Goal: Task Accomplishment & Management: Manage account settings

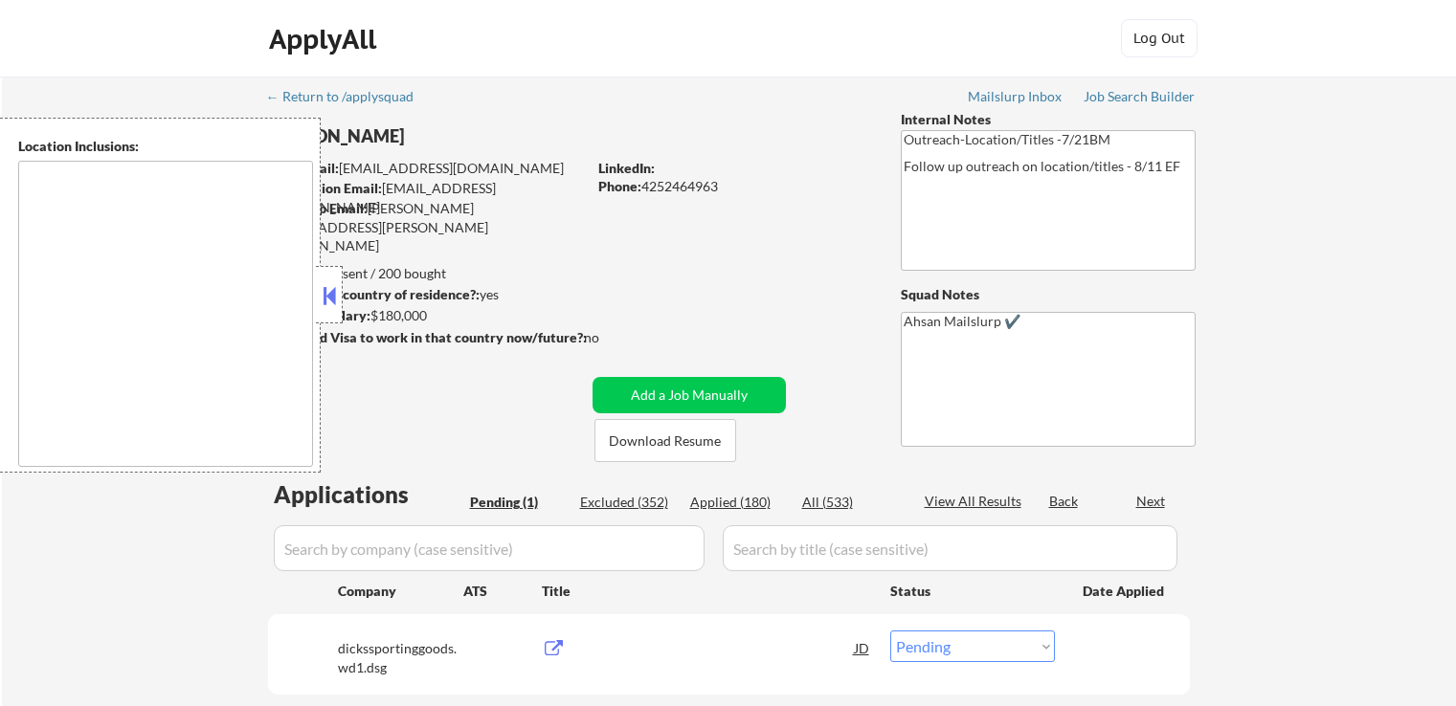
select select ""pending""
type textarea "Remote US [GEOGRAPHIC_DATA], [GEOGRAPHIC_DATA] [GEOGRAPHIC_DATA], [GEOGRAPHIC_D…"
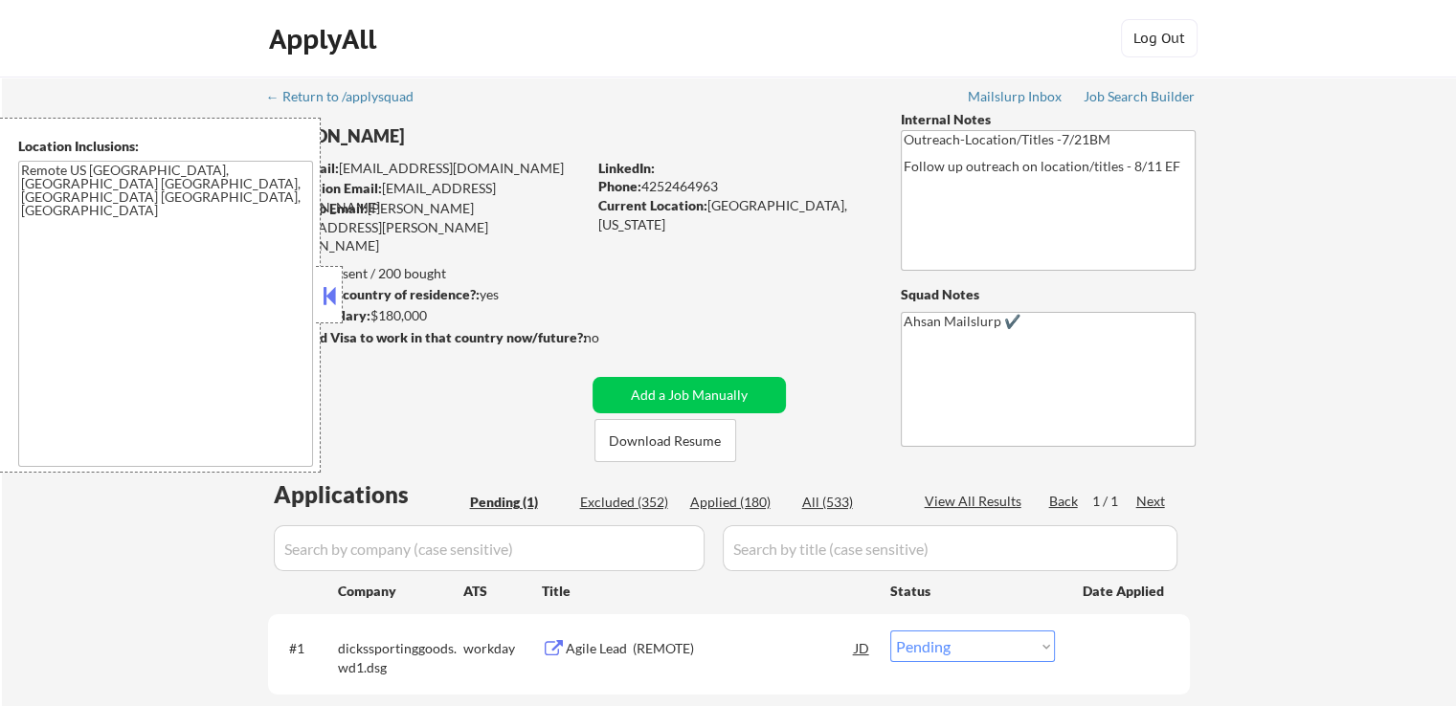
click at [336, 303] on button at bounding box center [329, 295] width 21 height 29
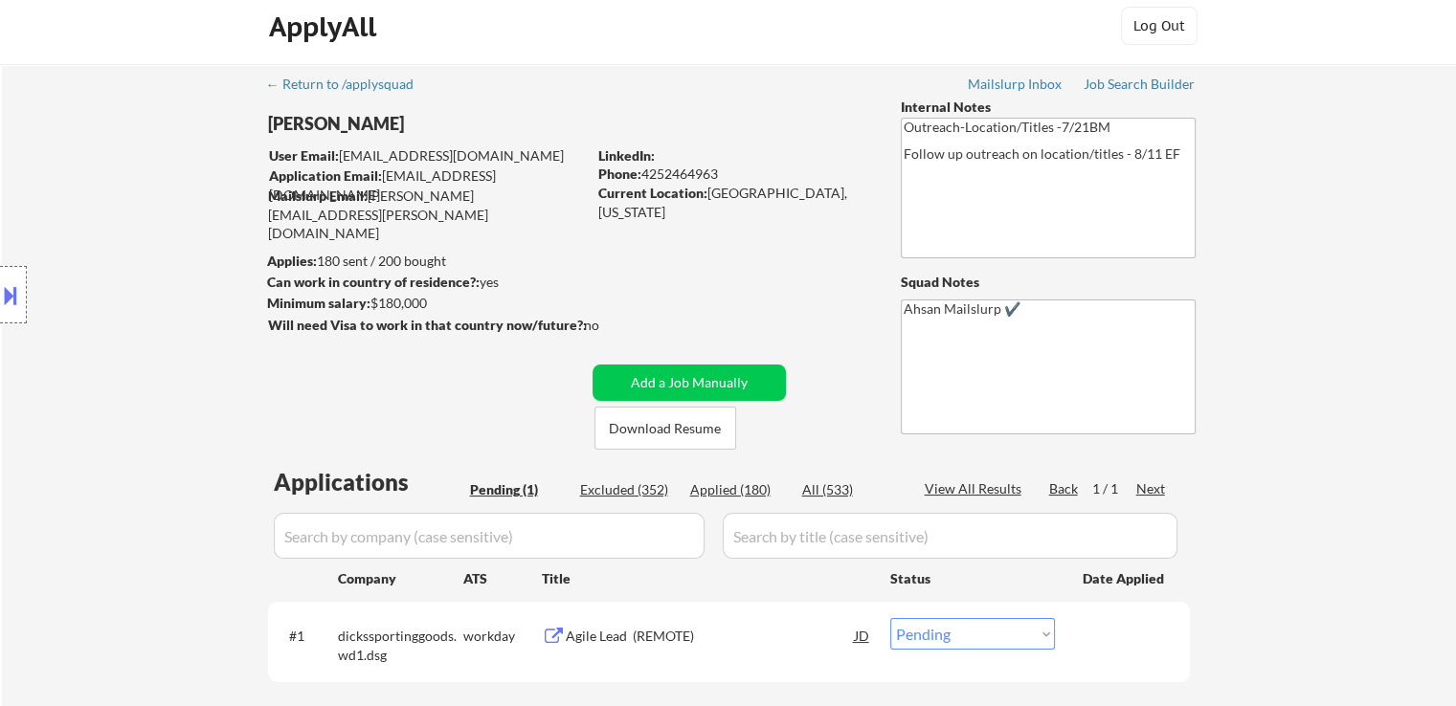
scroll to position [191, 0]
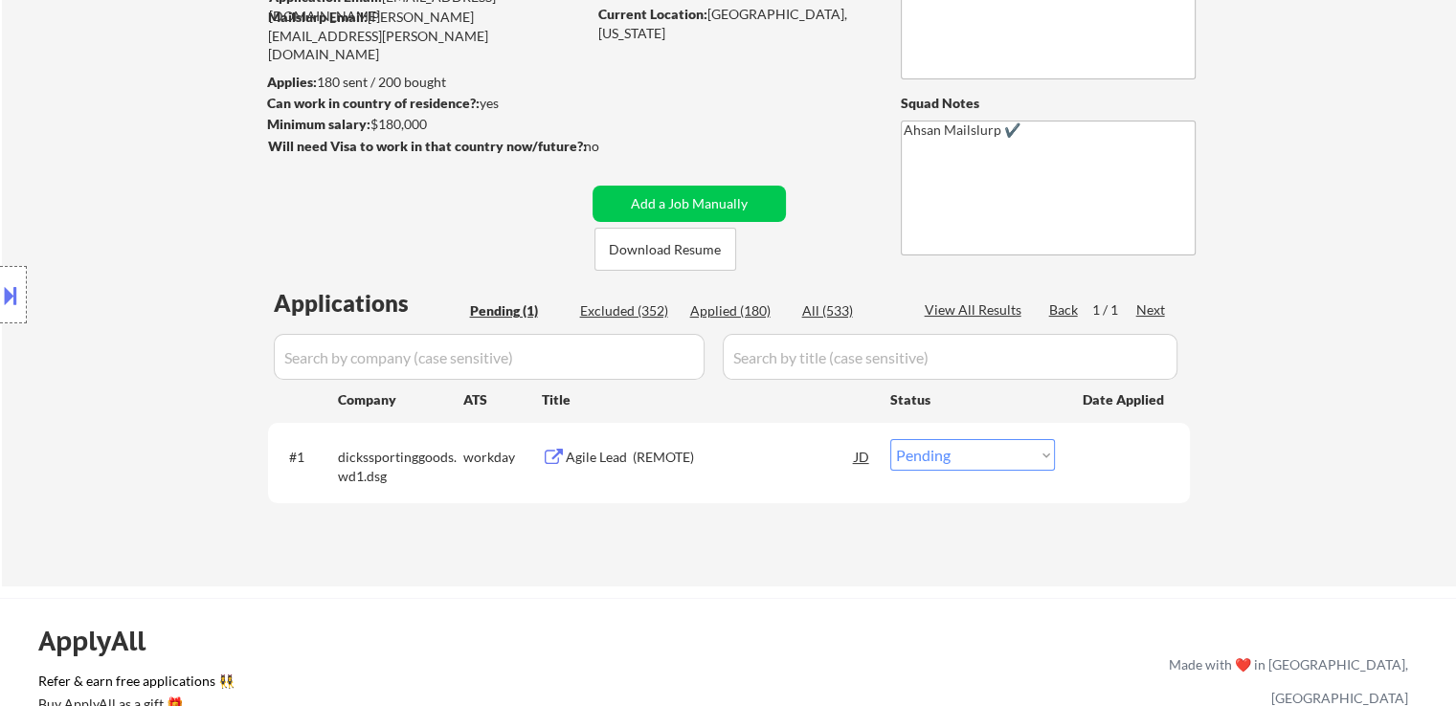
click at [1338, 361] on div "← Return to /applysquad Mailslurp Inbox Job Search Builder John Clifford User E…" at bounding box center [729, 235] width 1454 height 701
click at [547, 460] on button at bounding box center [554, 458] width 24 height 18
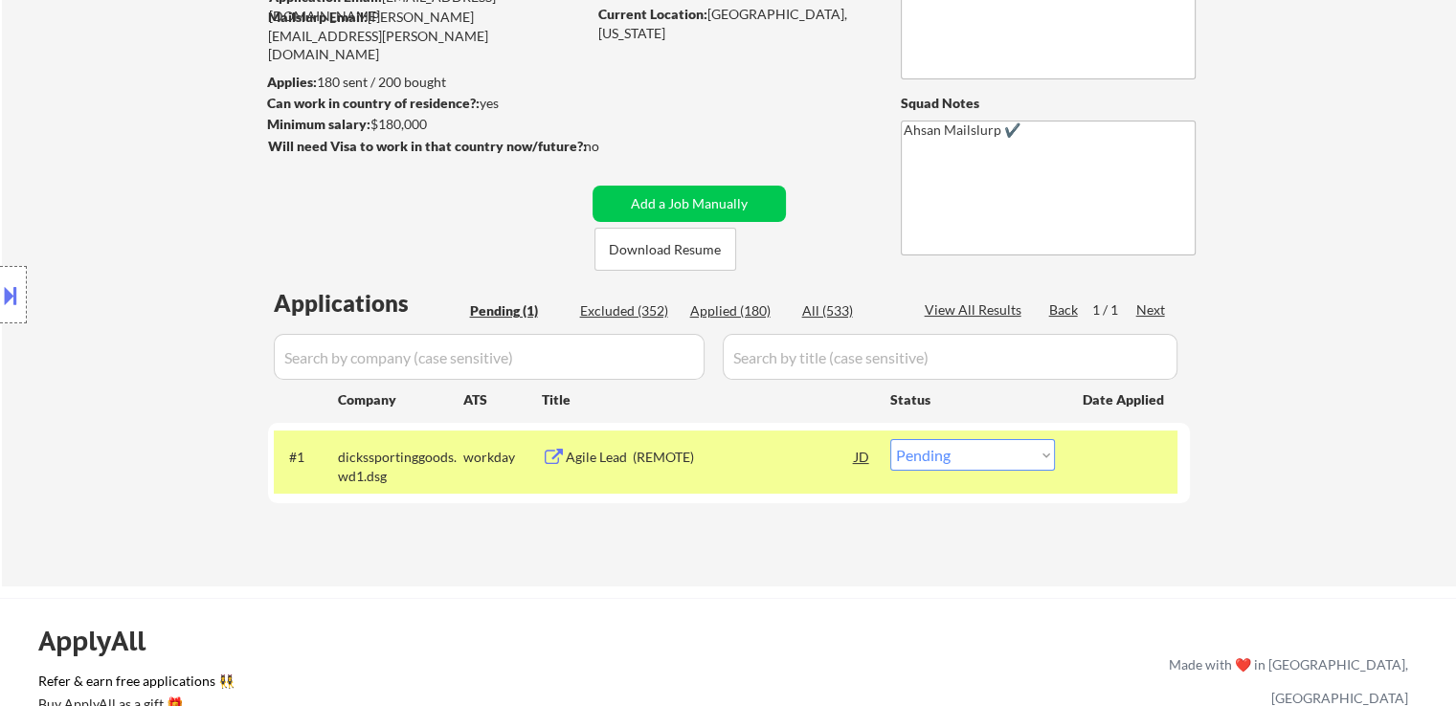
click at [610, 464] on div "Agile Lead (REMOTE)" at bounding box center [710, 457] width 289 height 19
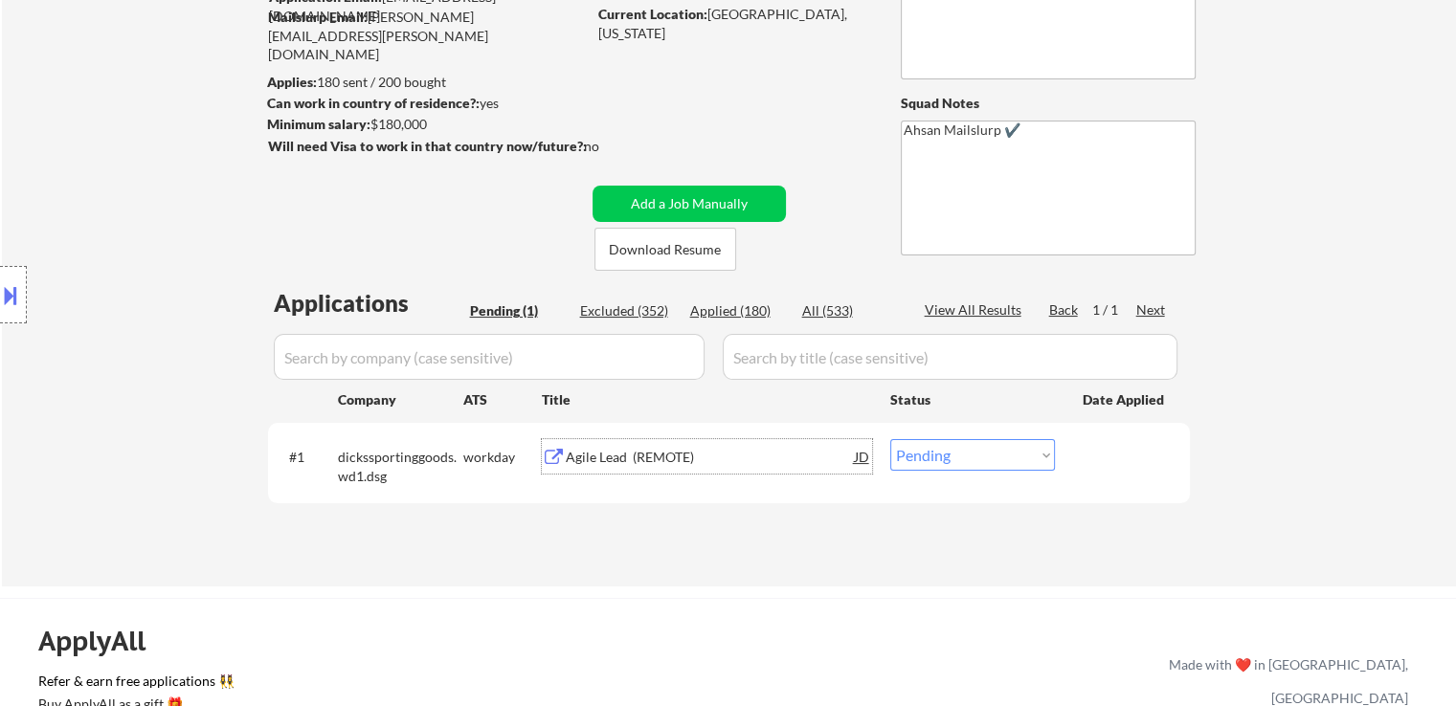
click at [0, 281] on button at bounding box center [10, 295] width 21 height 32
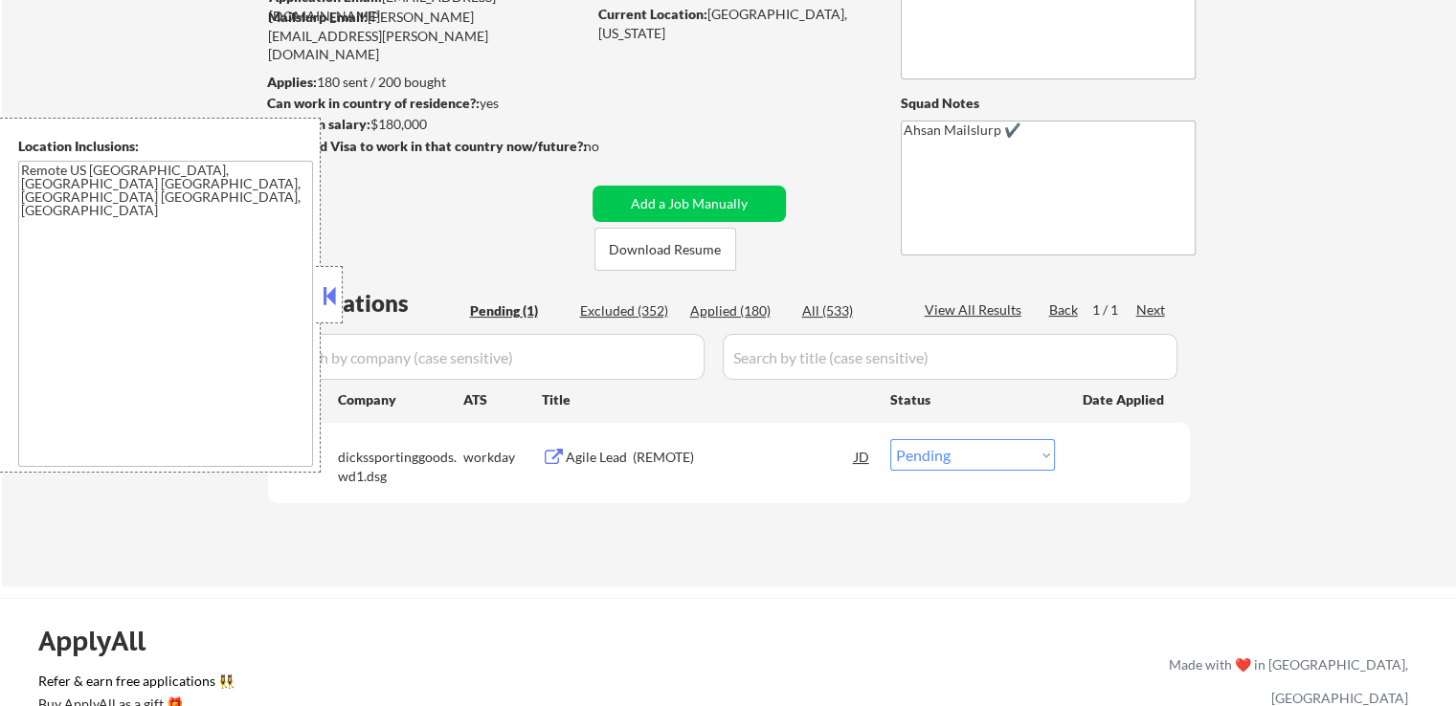
click at [957, 445] on select "Choose an option... Pending Applied Excluded (Questions) Excluded (Expired) Exc…" at bounding box center [972, 455] width 165 height 32
click at [935, 453] on select "Choose an option... Pending Applied Excluded (Questions) Excluded (Expired) Exc…" at bounding box center [972, 455] width 165 height 32
select select ""excluded__salary_""
click at [890, 439] on select "Choose an option... Pending Applied Excluded (Questions) Excluded (Expired) Exc…" at bounding box center [972, 455] width 165 height 32
click at [848, 502] on div "#1 dickssportinggoods.wd1.dsg workday Agile Lead (REMOTE) JD Choose an option..…" at bounding box center [729, 463] width 922 height 80
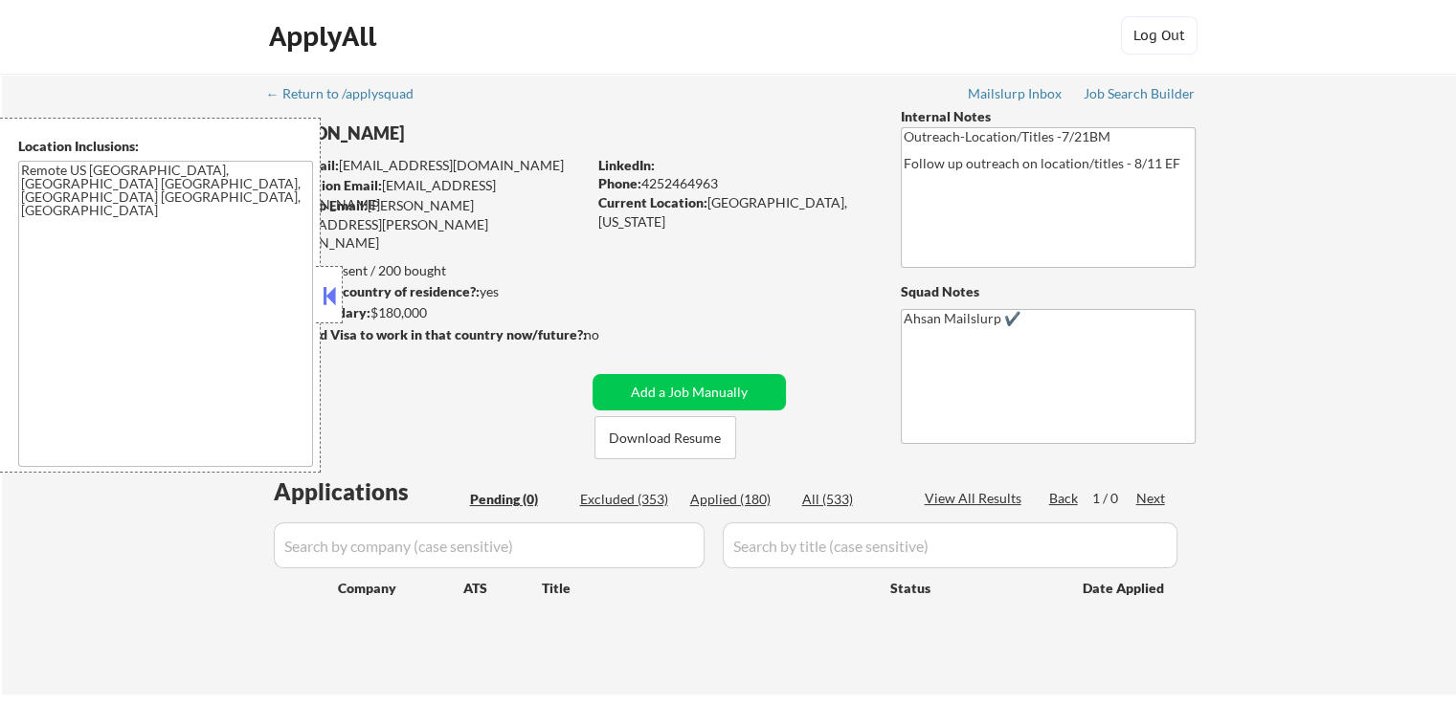
scroll to position [0, 0]
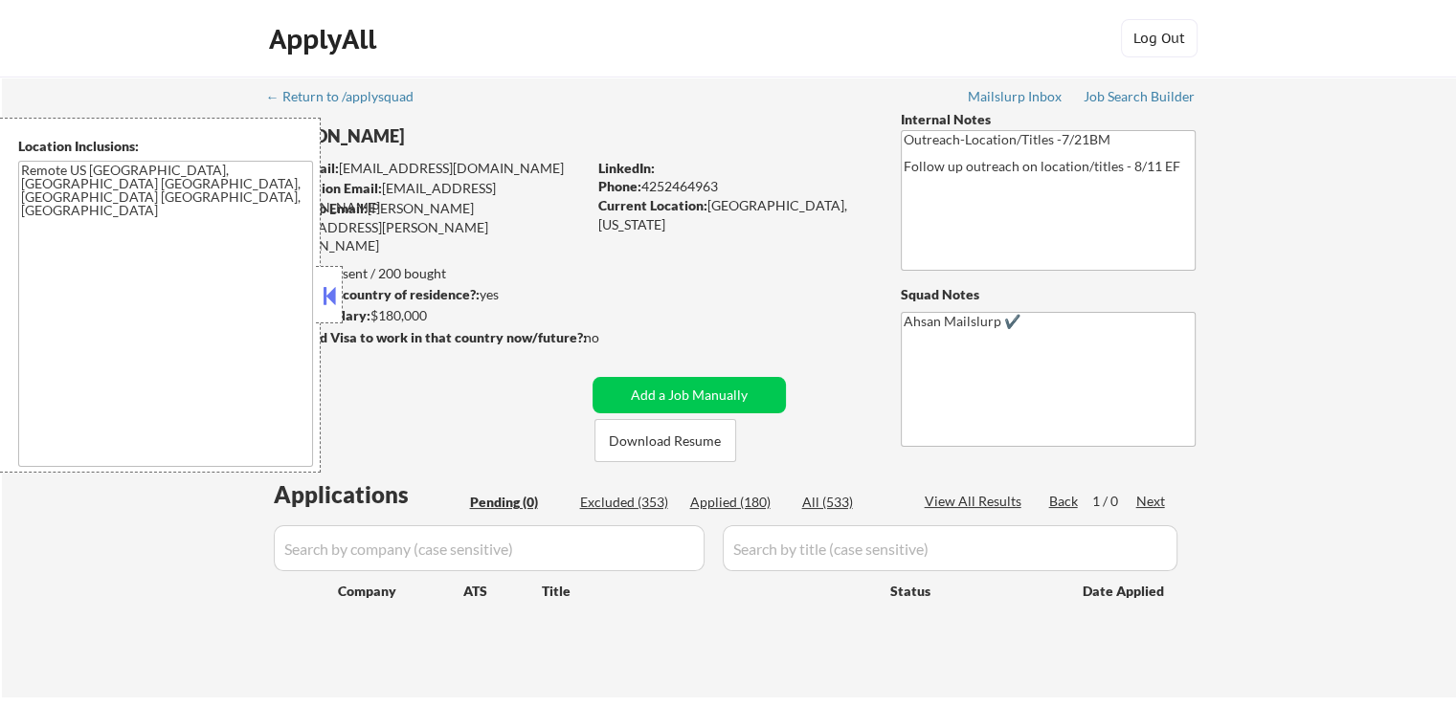
click at [1345, 254] on div "← Return to /applysquad Mailslurp Inbox Job Search Builder John Clifford User E…" at bounding box center [729, 387] width 1454 height 621
drag, startPoint x: 773, startPoint y: 111, endPoint x: 755, endPoint y: 199, distance: 89.9
drag, startPoint x: 755, startPoint y: 199, endPoint x: 781, endPoint y: 159, distance: 47.8
click at [781, 159] on div "LinkedIn:" at bounding box center [735, 168] width 274 height 19
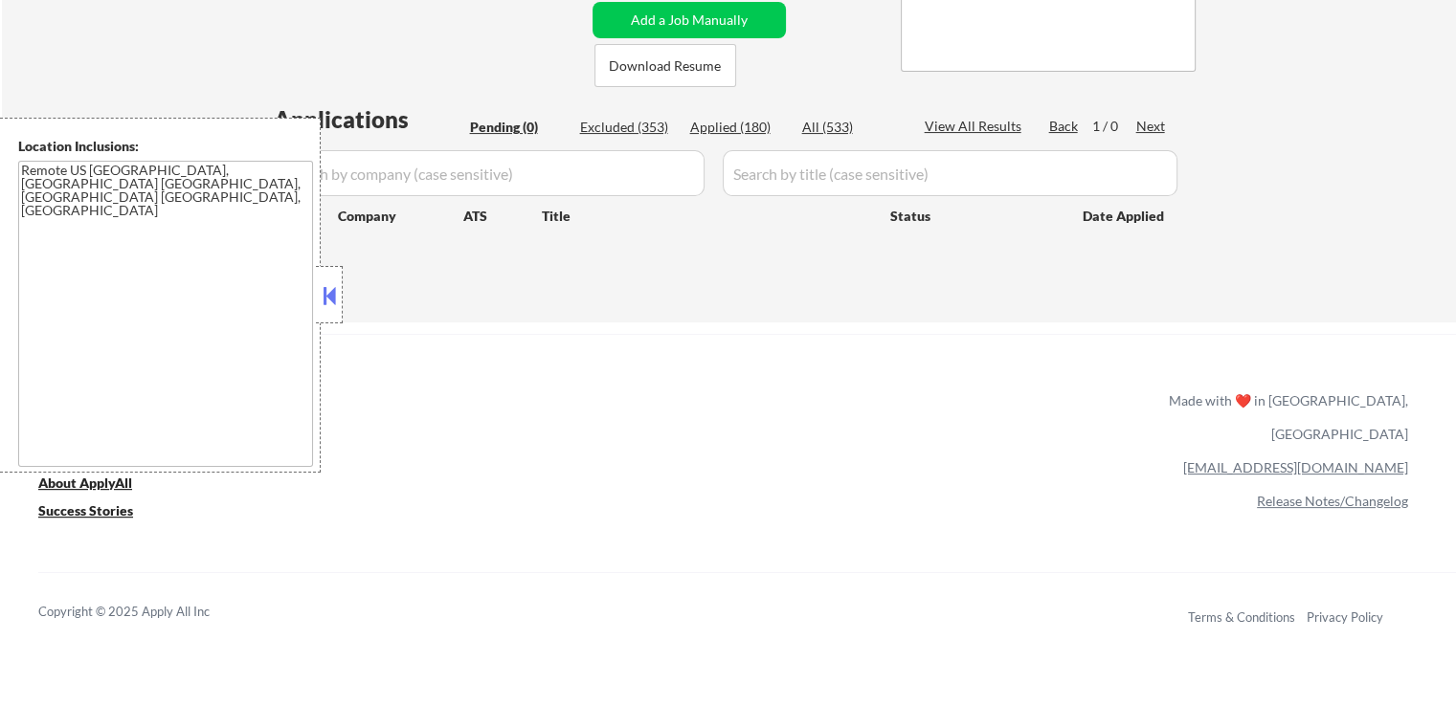
scroll to position [346, 0]
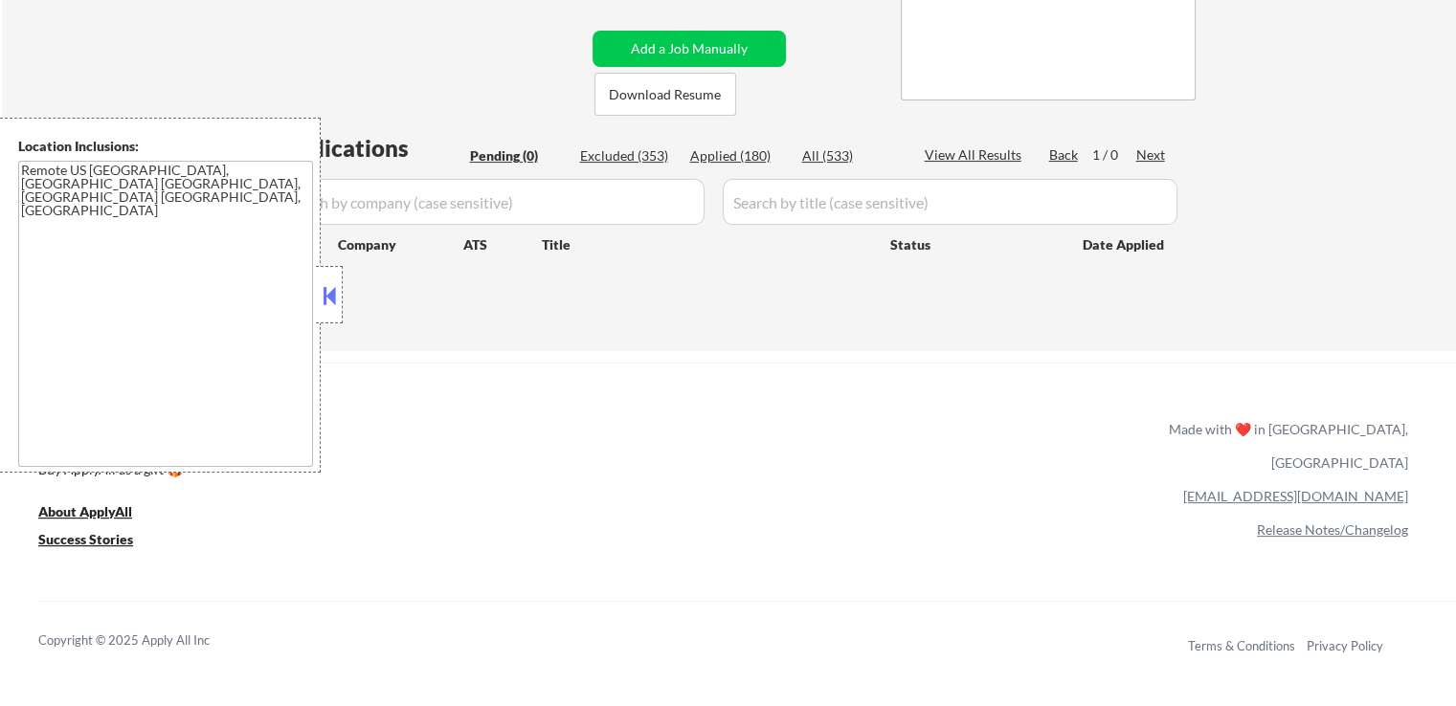
click at [669, 452] on link "Refer & earn free applications 👯‍♀️" at bounding box center [403, 449] width 730 height 20
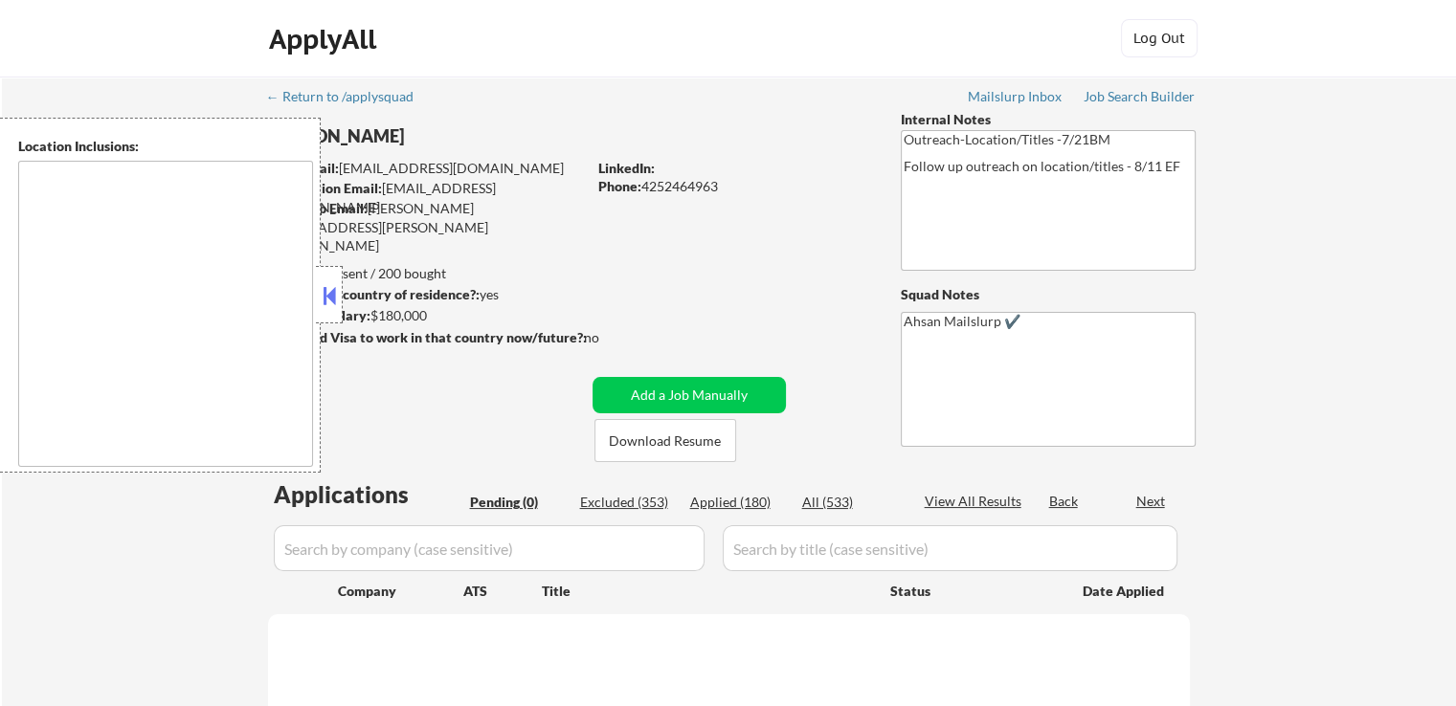
type textarea "Remote US [GEOGRAPHIC_DATA], [GEOGRAPHIC_DATA] [GEOGRAPHIC_DATA], [GEOGRAPHIC_D…"
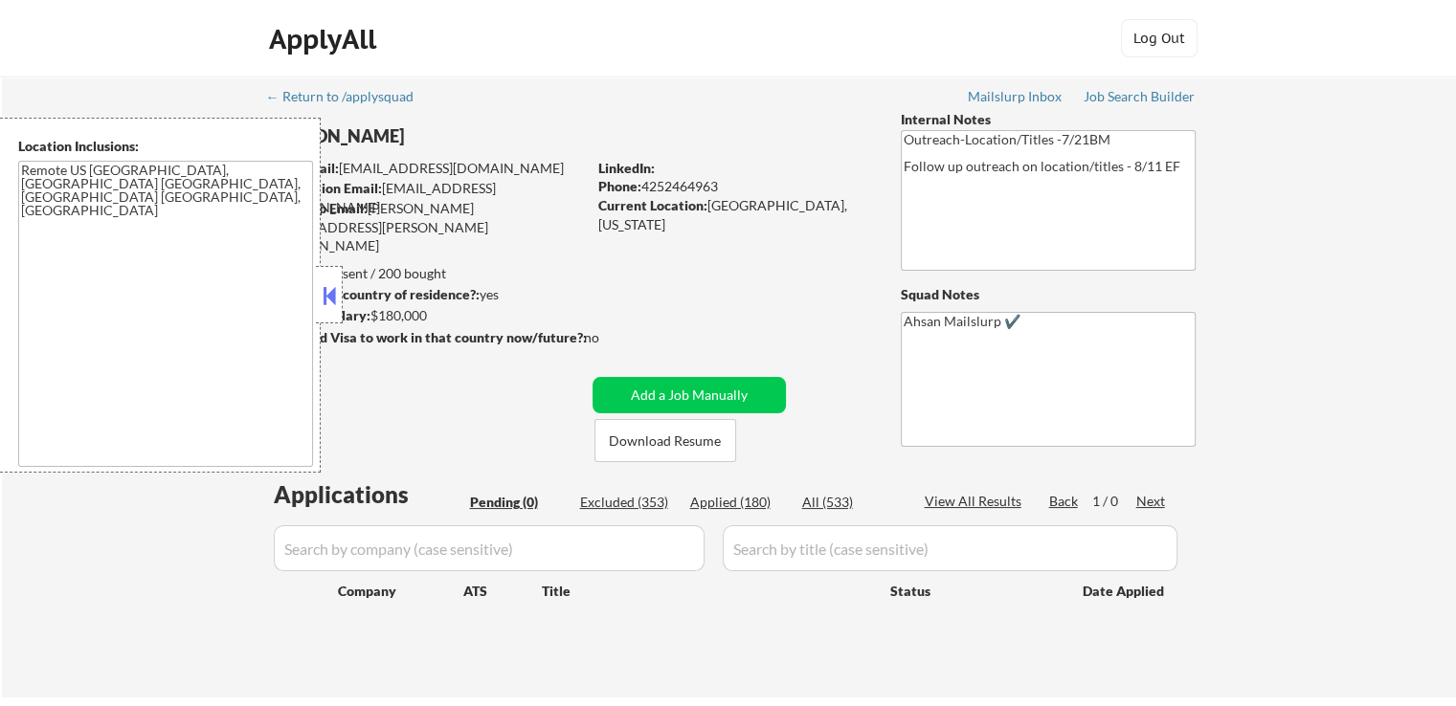
click at [328, 295] on button at bounding box center [329, 295] width 21 height 29
